Goal: Task Accomplishment & Management: Manage account settings

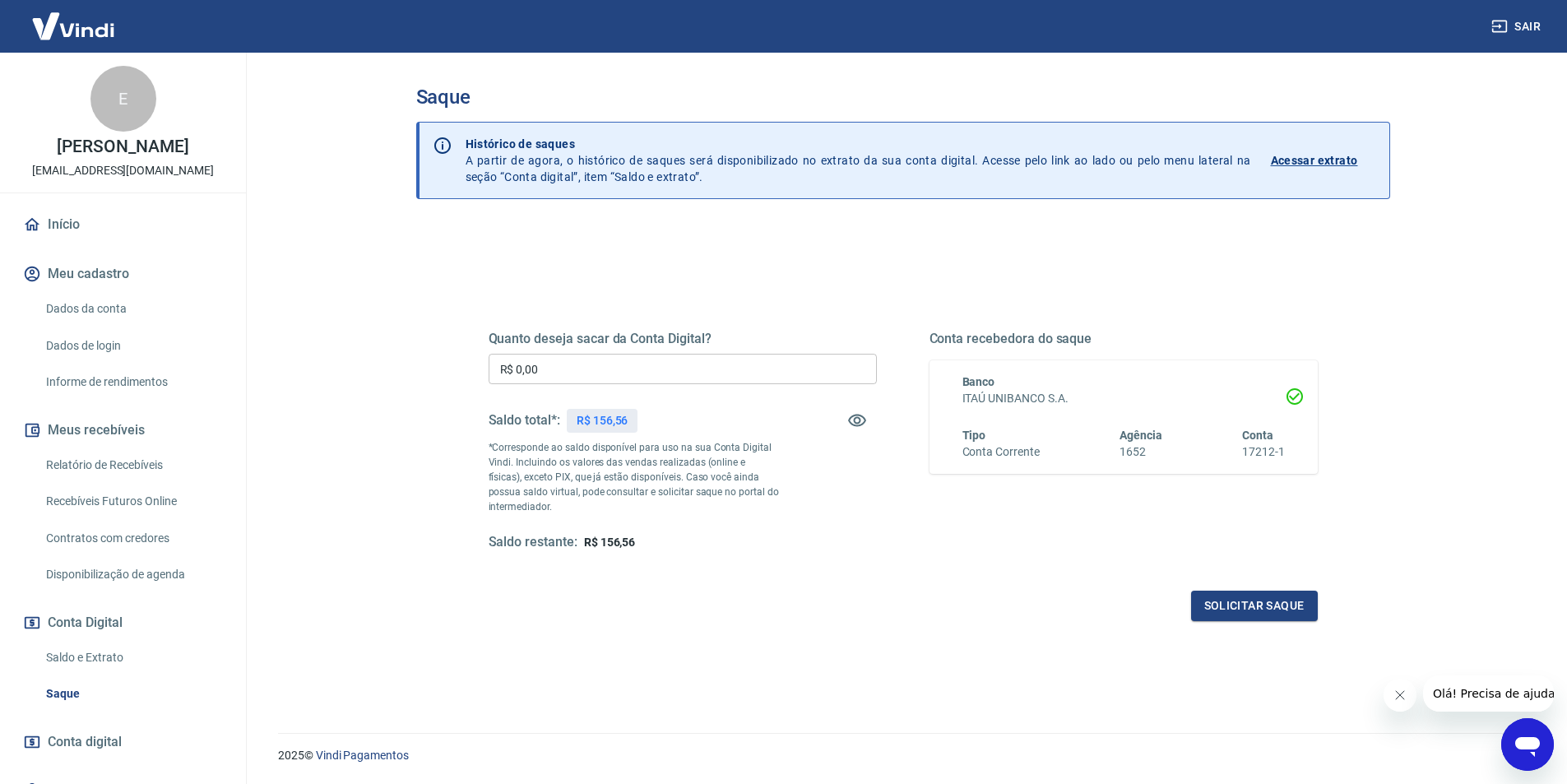
click at [83, 656] on link "Saldo e Extrato" at bounding box center [132, 657] width 186 height 33
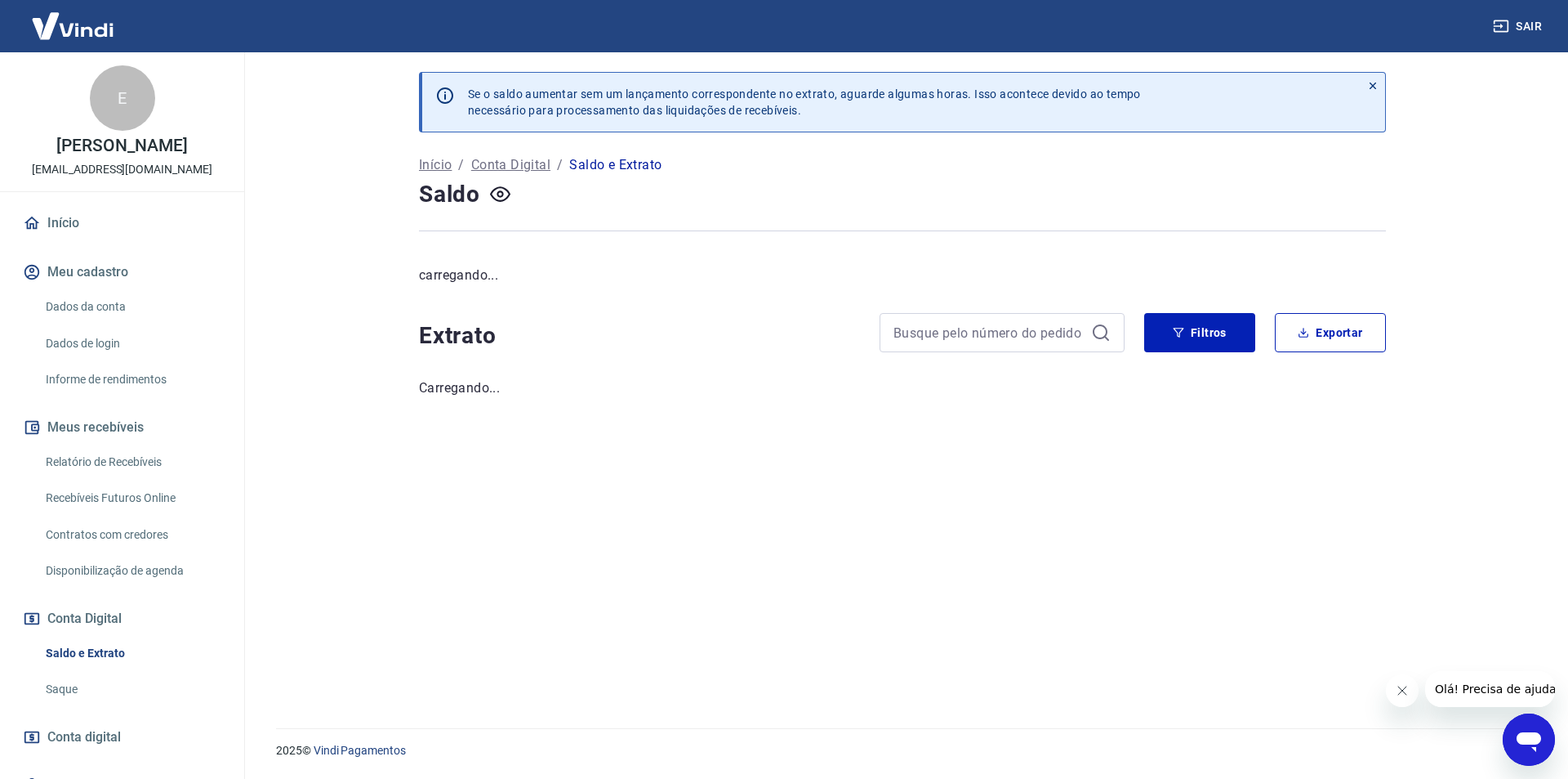
click at [67, 680] on link "Saque" at bounding box center [131, 689] width 185 height 33
